Goal: Task Accomplishment & Management: Use online tool/utility

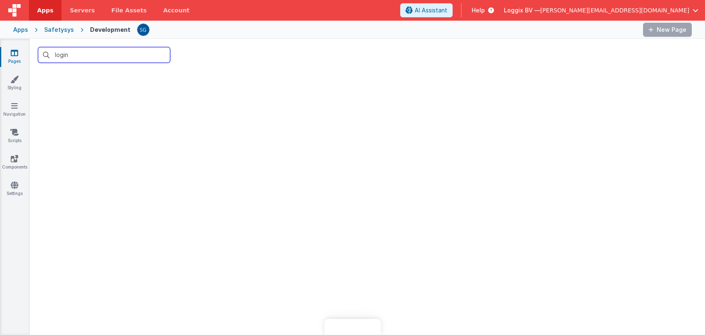
click at [116, 57] on input "login" at bounding box center [104, 55] width 132 height 16
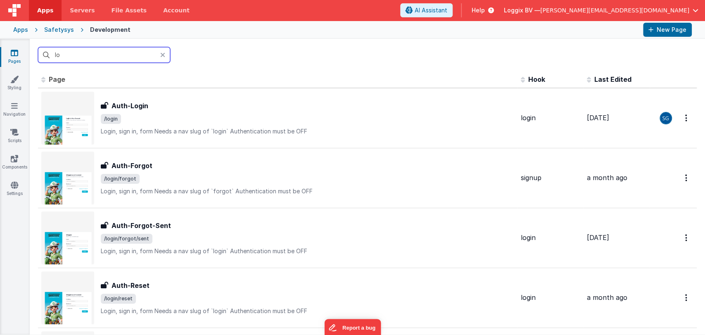
type input "l"
click at [116, 57] on input "text" at bounding box center [104, 55] width 132 height 16
click at [80, 53] on input "text" at bounding box center [104, 55] width 132 height 16
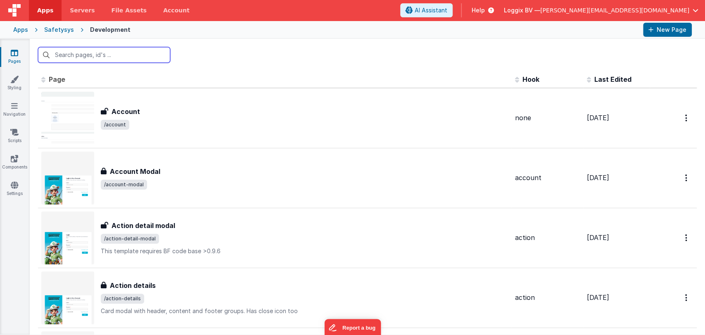
click at [69, 51] on input "text" at bounding box center [104, 55] width 132 height 16
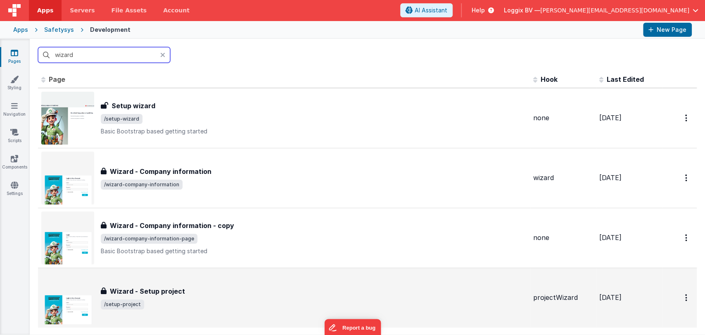
type input "wizard"
click at [169, 298] on div "Wizard - Setup project Wizard - Setup project /setup-project" at bounding box center [314, 297] width 426 height 23
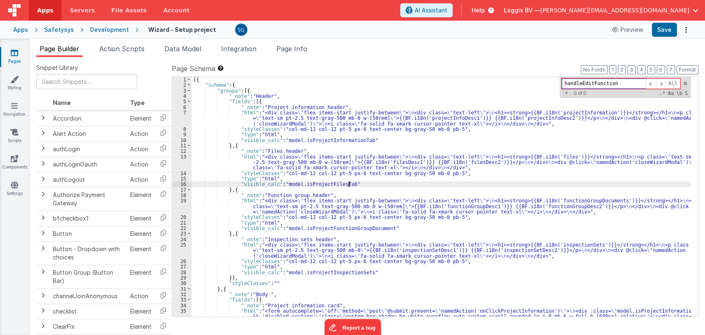
click at [598, 82] on input "handleEditFunction" at bounding box center [604, 84] width 84 height 10
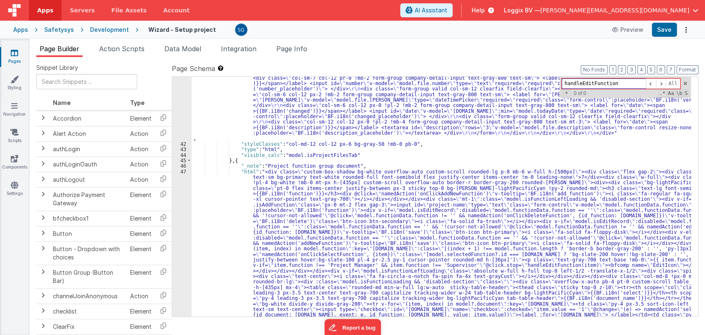
scroll to position [1092, 0]
click at [586, 79] on input "handleEditFunction" at bounding box center [604, 84] width 84 height 10
type input "nmaed"
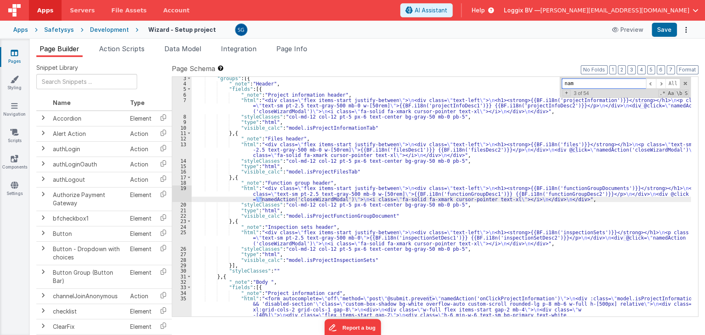
scroll to position [12, 0]
type input "namedAction"
click at [653, 82] on span at bounding box center [651, 84] width 10 height 10
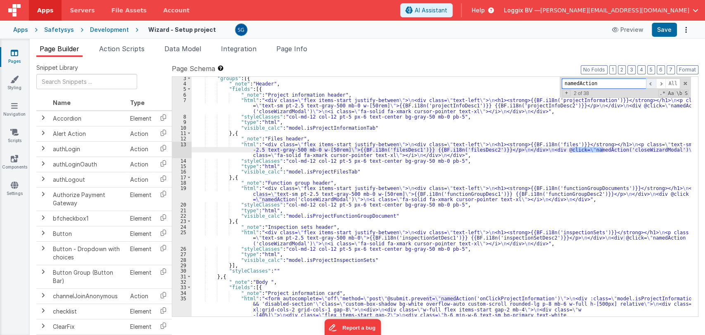
click at [653, 82] on span at bounding box center [651, 84] width 10 height 10
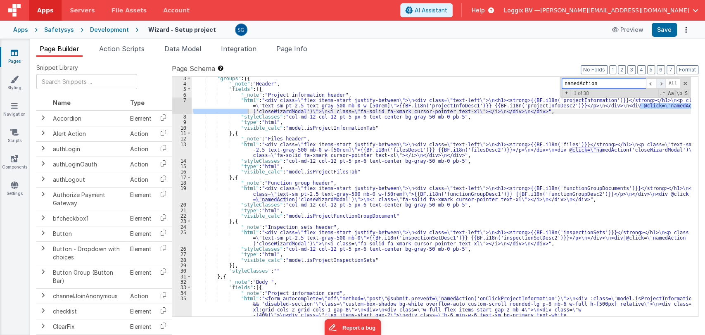
click at [661, 83] on span at bounding box center [661, 84] width 10 height 10
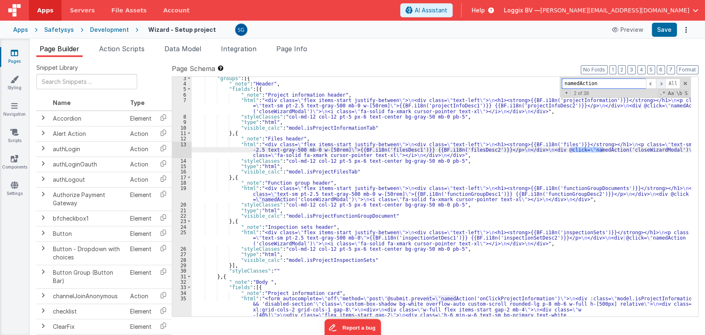
click at [661, 83] on span at bounding box center [661, 84] width 10 height 10
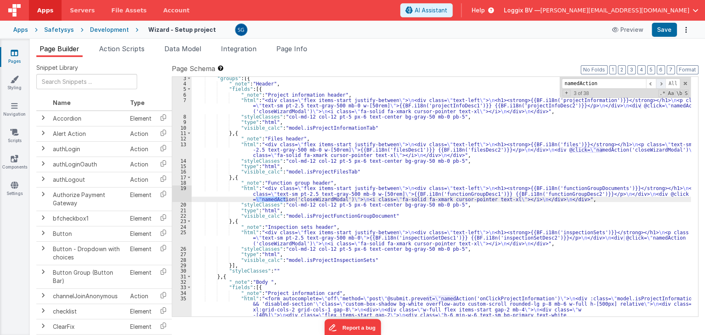
click at [661, 84] on span at bounding box center [661, 84] width 10 height 10
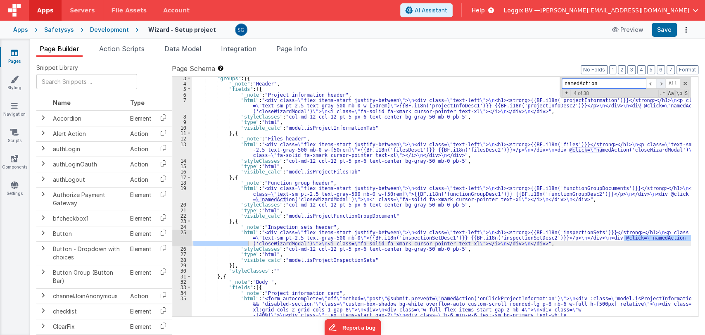
click at [661, 84] on span at bounding box center [661, 84] width 10 height 10
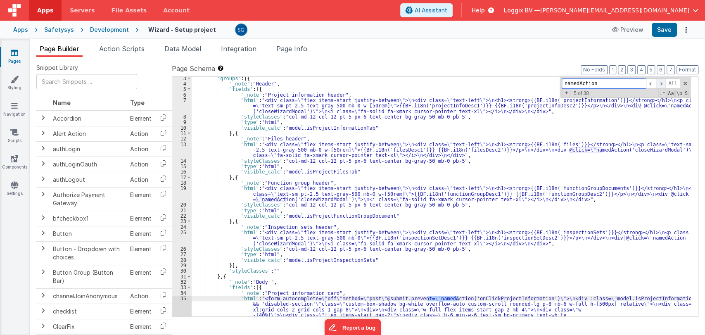
click at [661, 84] on span at bounding box center [661, 84] width 10 height 10
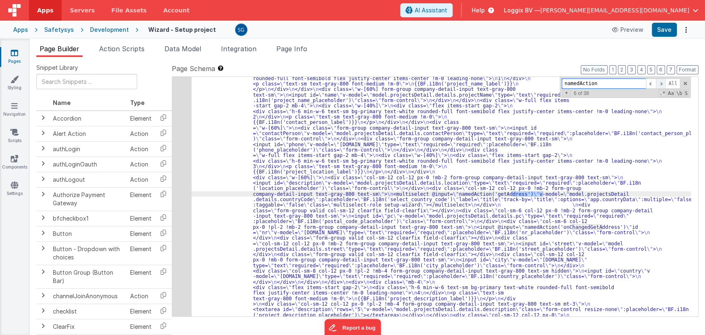
click at [661, 84] on span at bounding box center [661, 84] width 10 height 10
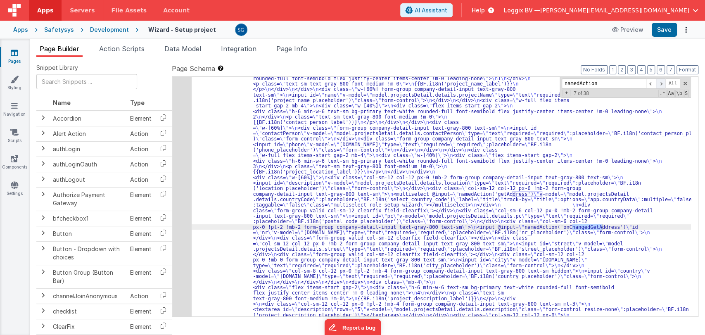
click at [661, 84] on span at bounding box center [661, 84] width 10 height 10
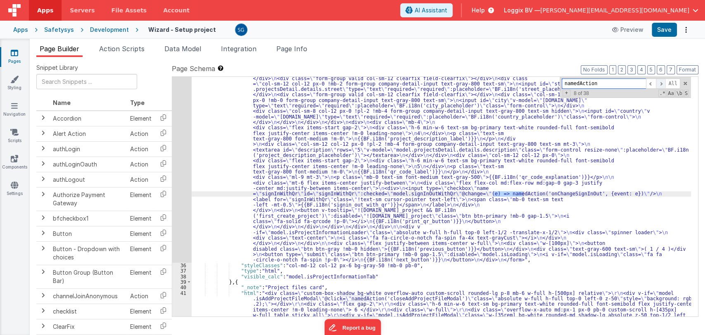
scroll to position [414, 0]
click at [661, 84] on span at bounding box center [661, 84] width 10 height 10
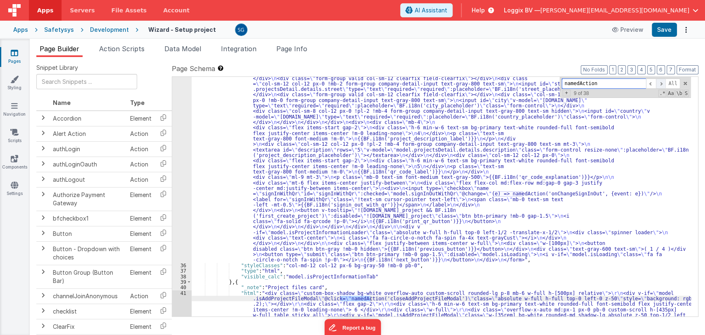
click at [661, 84] on span at bounding box center [661, 84] width 10 height 10
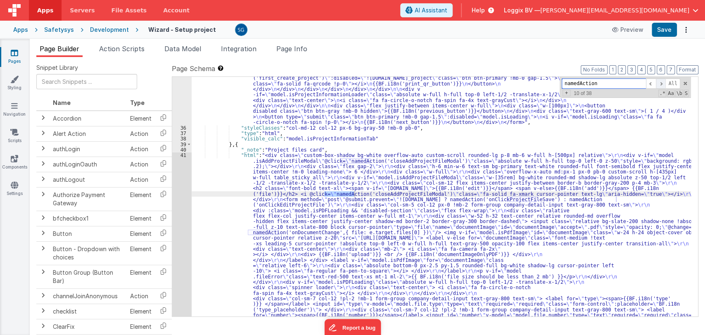
scroll to position [552, 0]
click at [661, 84] on span at bounding box center [661, 84] width 10 height 10
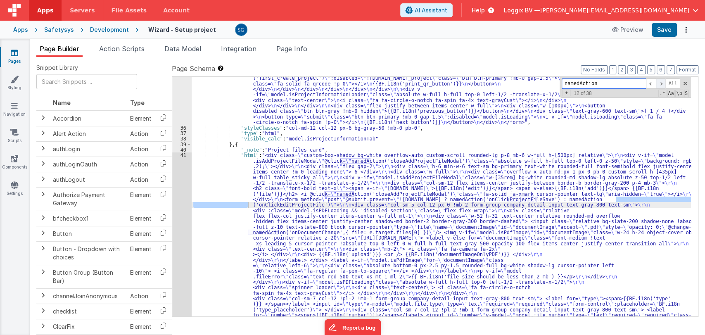
click at [661, 83] on span at bounding box center [661, 84] width 10 height 10
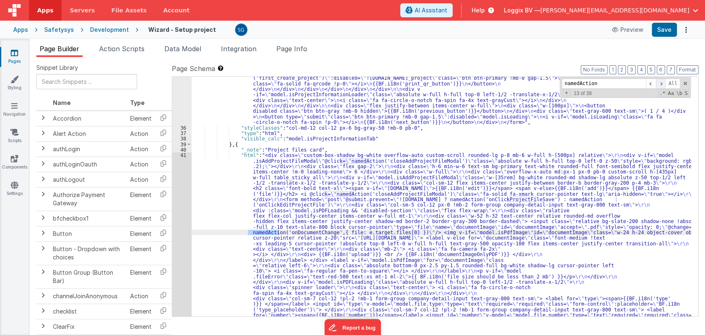
click at [661, 83] on span at bounding box center [661, 84] width 10 height 10
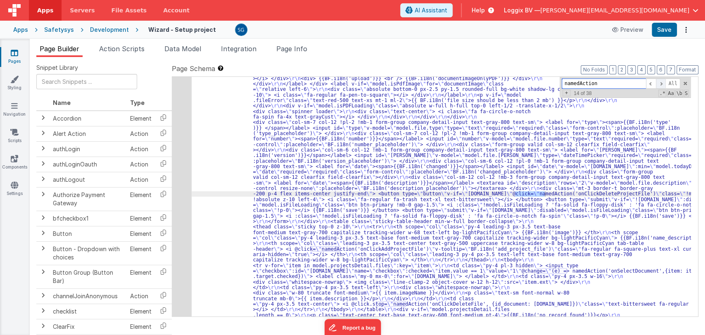
scroll to position [728, 0]
click at [661, 83] on span at bounding box center [661, 84] width 10 height 10
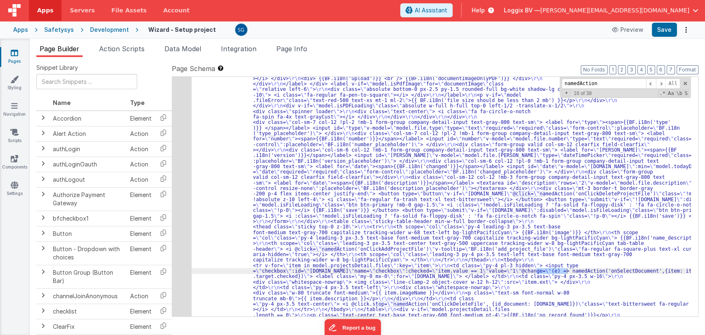
click at [292, 20] on header "Apps Servers File Assets Account Some FUTURE Slot AI Assistant Help Loggix BV —…" at bounding box center [352, 10] width 705 height 21
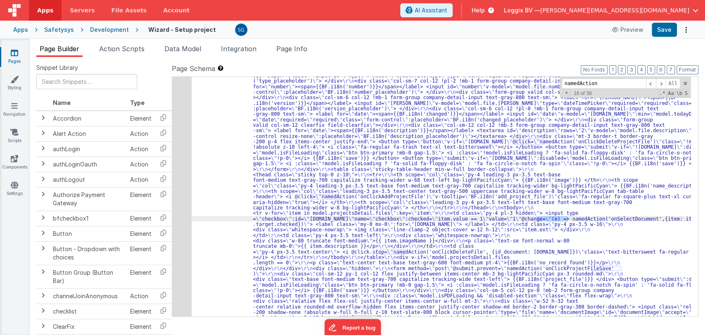
scroll to position [781, 0]
click at [660, 80] on span at bounding box center [661, 84] width 10 height 10
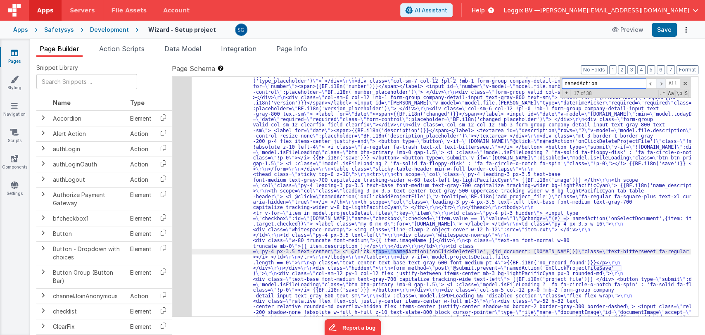
click at [660, 80] on span at bounding box center [661, 84] width 10 height 10
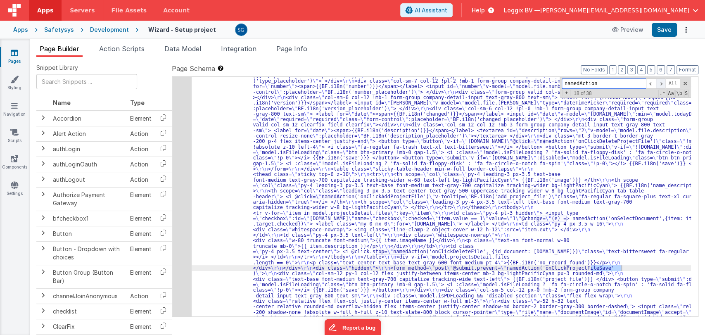
click at [660, 80] on span at bounding box center [661, 84] width 10 height 10
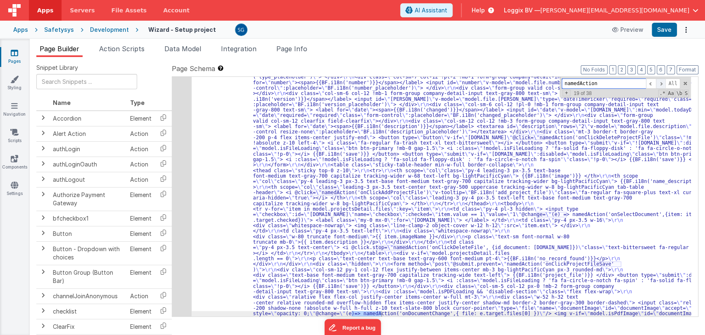
scroll to position [785, 0]
click at [660, 80] on span at bounding box center [661, 84] width 10 height 10
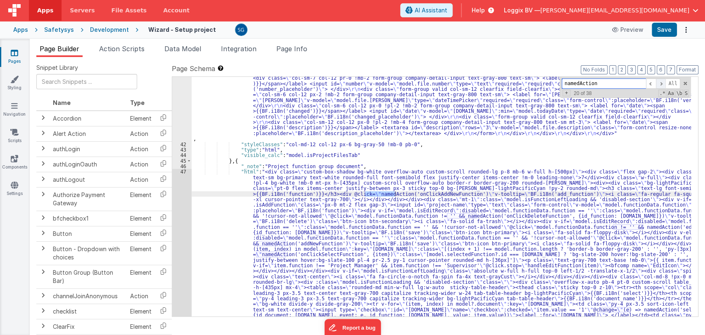
scroll to position [1092, 0]
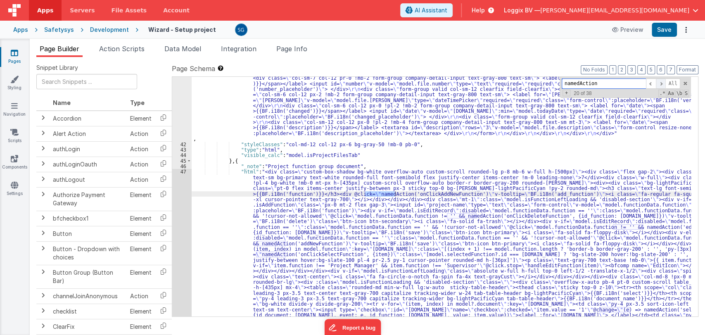
click at [660, 80] on span at bounding box center [661, 84] width 10 height 10
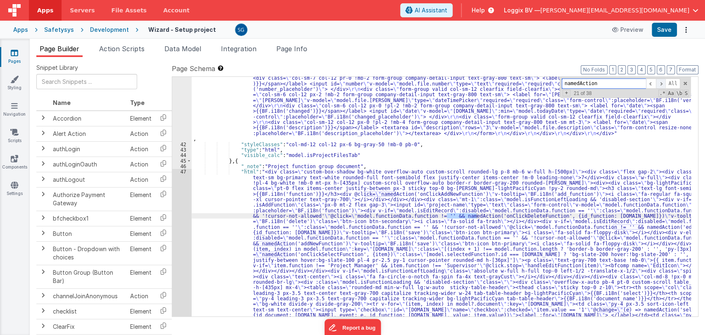
click at [660, 80] on span at bounding box center [661, 84] width 10 height 10
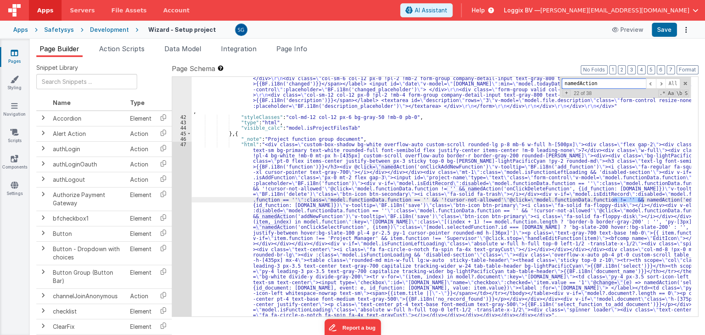
scroll to position [1119, 0]
click at [629, 202] on div ""html" : "<div class= \" custom-box-shadow bg-white overflow-auto custom-scroll…" at bounding box center [442, 197] width 500 height 240
